Goal: Task Accomplishment & Management: Manage account settings

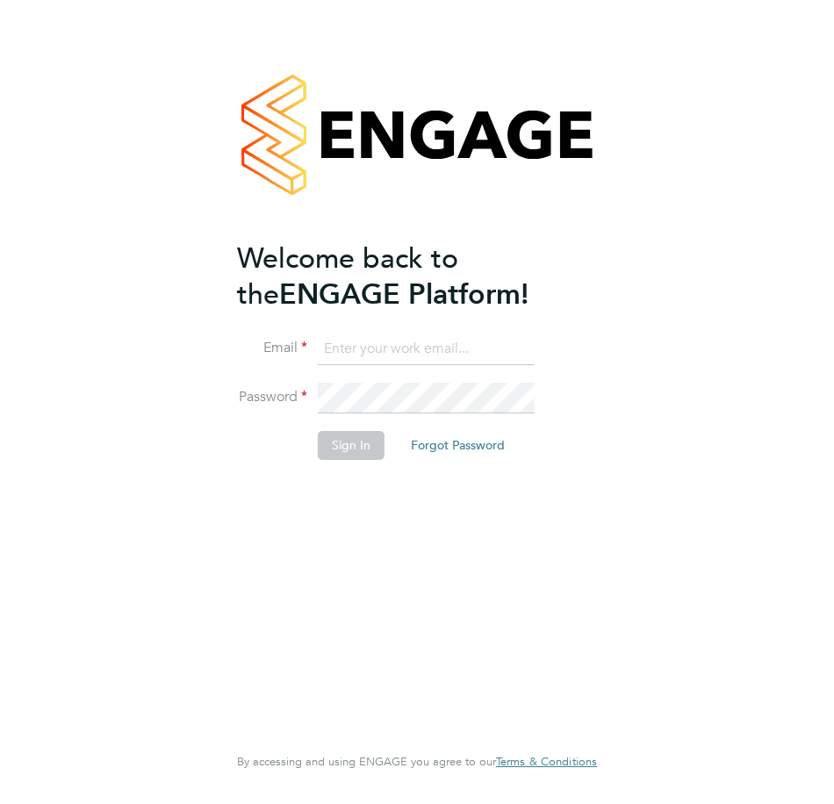
click at [377, 335] on input at bounding box center [426, 350] width 217 height 32
type input "[EMAIL_ADDRESS][DOMAIN_NAME]"
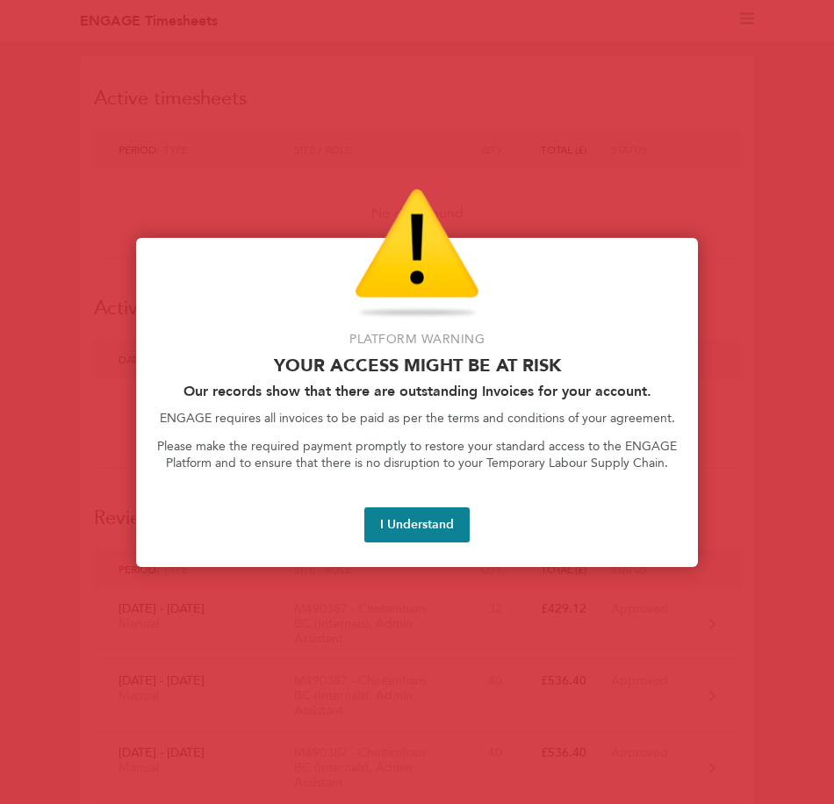
click at [526, 230] on div "Access At Risk" at bounding box center [417, 255] width 520 height 132
click at [400, 527] on button "I Understand" at bounding box center [416, 524] width 105 height 35
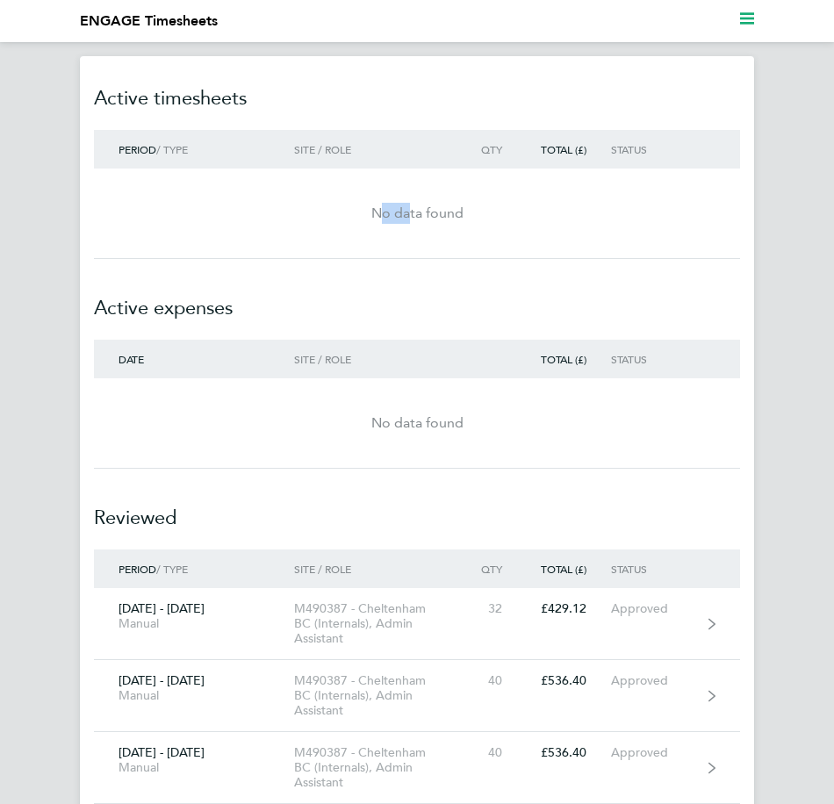
drag, startPoint x: 405, startPoint y: 183, endPoint x: 351, endPoint y: 193, distance: 55.4
click at [351, 193] on div "No data found" at bounding box center [417, 213] width 646 height 63
click at [454, 296] on h2 "Active expenses" at bounding box center [417, 299] width 646 height 81
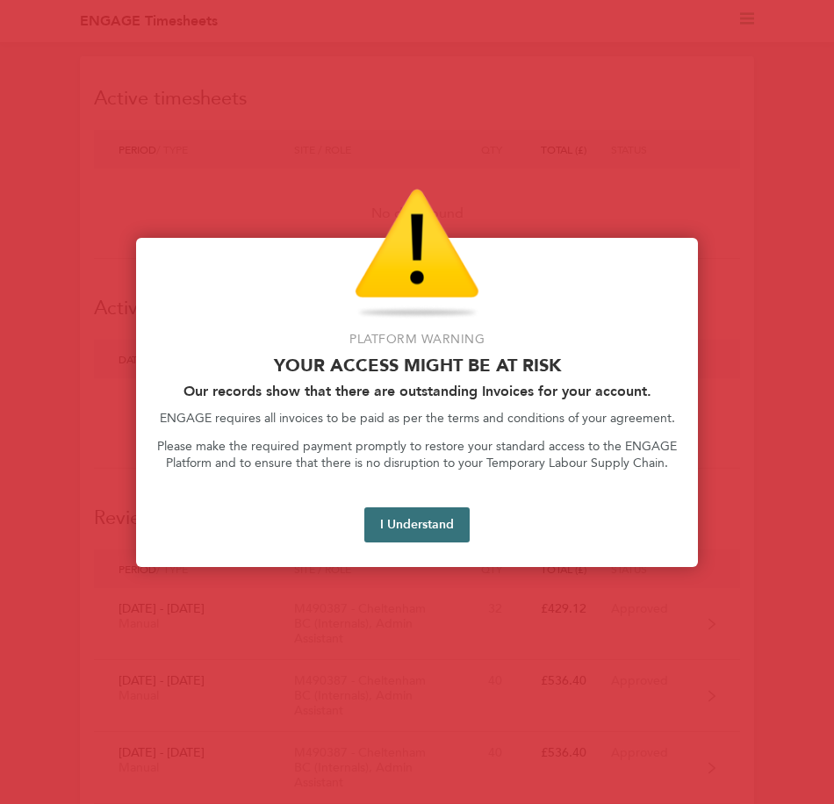
click at [420, 520] on button "I Understand" at bounding box center [416, 524] width 105 height 35
